Goal: Find specific page/section

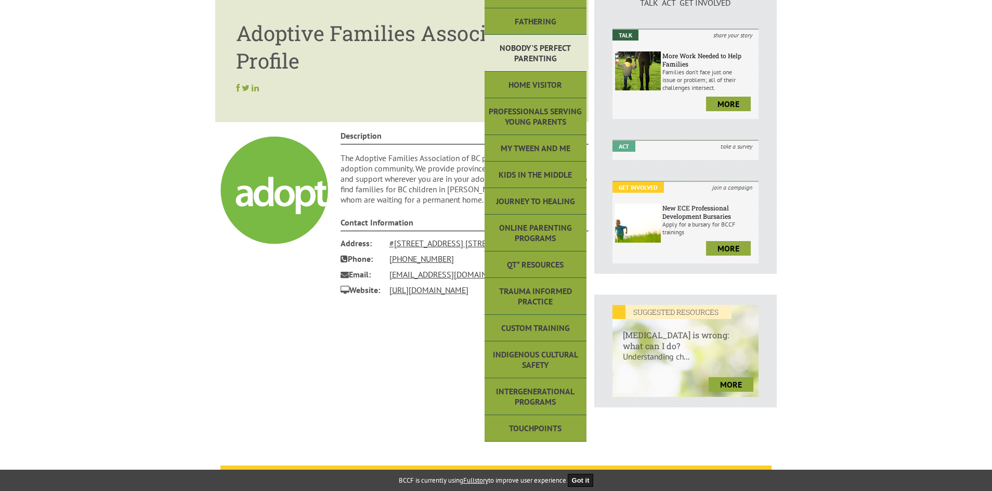
scroll to position [104, 0]
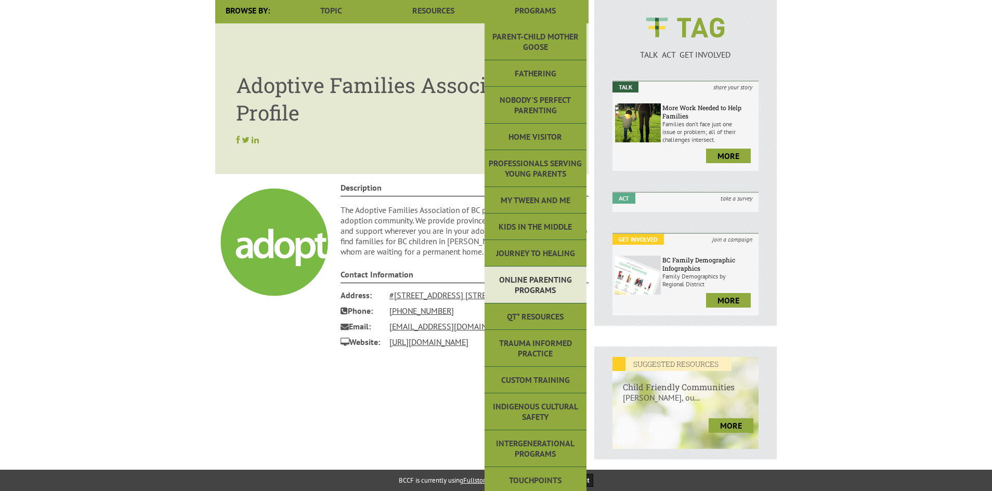
click at [553, 290] on link "Online Parenting Programs" at bounding box center [535, 285] width 102 height 37
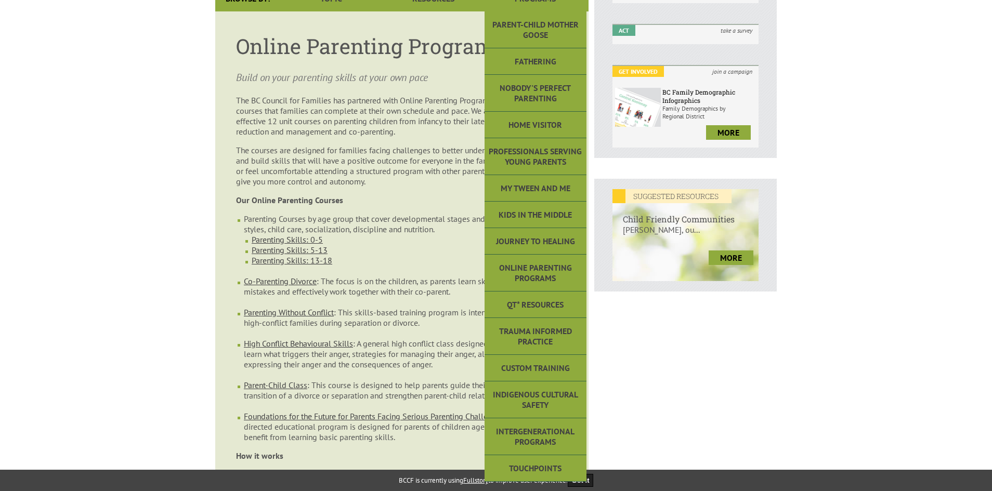
scroll to position [312, 0]
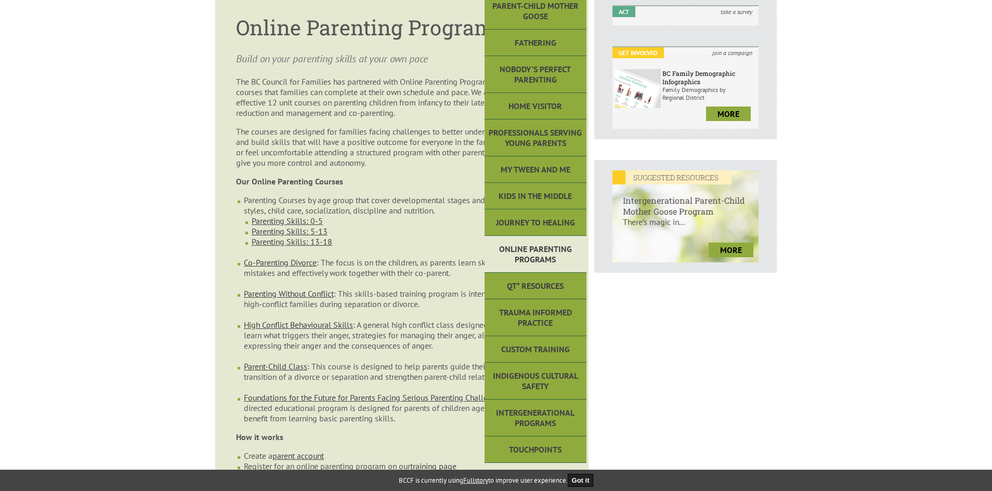
click at [529, 236] on link "Online Parenting Programs" at bounding box center [535, 254] width 102 height 37
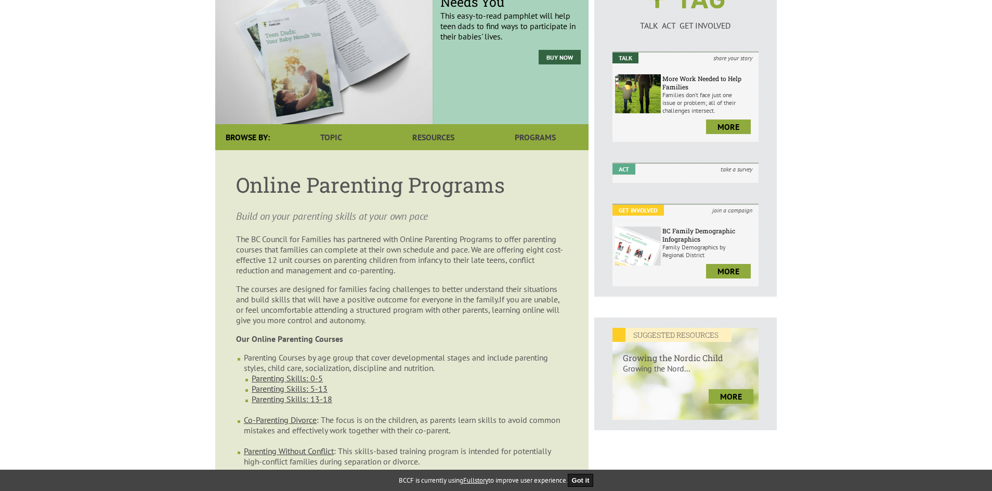
scroll to position [104, 0]
